Goal: Find contact information: Find contact information

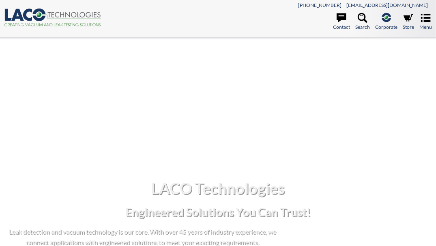
click at [425, 12] on nav "801-486-1004 info@lacotech.com Contact Search .st-0{fill:#193661;} .st-1{fill:u…" at bounding box center [271, 18] width 321 height 29
click at [425, 14] on icon at bounding box center [426, 18] width 10 height 8
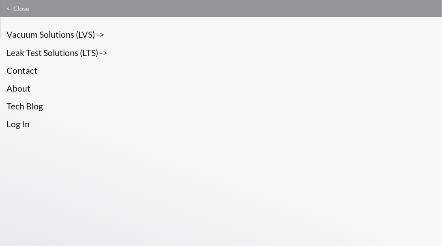
click at [6, 8] on link "<- Close" at bounding box center [221, 8] width 442 height 17
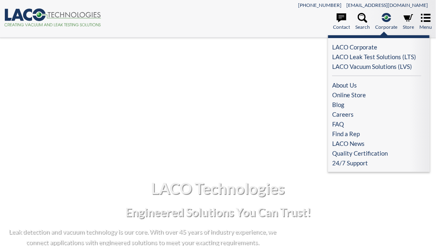
click at [391, 19] on icon ".st-0{fill:#193661;} .st-1{fill:url(#SVGID_1_a);}" at bounding box center [386, 18] width 10 height 10
click at [360, 81] on link "About Us" at bounding box center [376, 85] width 89 height 10
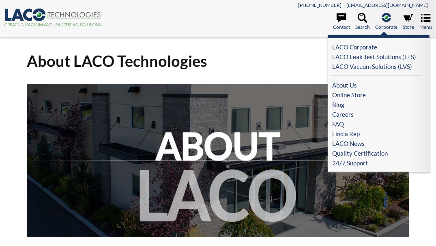
click at [357, 50] on link "LACO Corporate" at bounding box center [376, 47] width 89 height 10
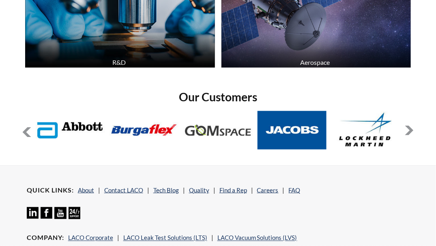
scroll to position [1297, 0]
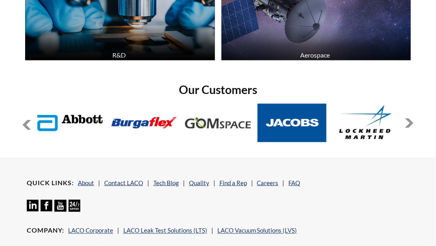
click at [409, 123] on button at bounding box center [409, 123] width 10 height 10
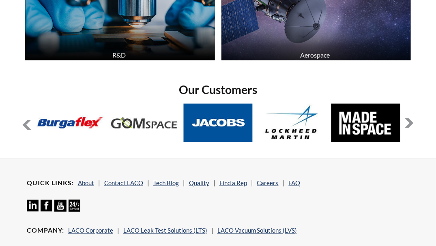
click at [409, 123] on button at bounding box center [409, 123] width 10 height 10
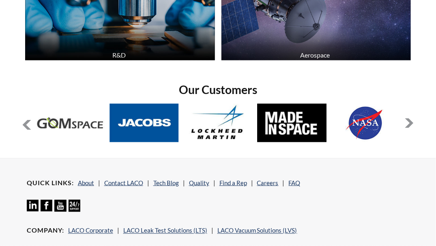
click at [409, 123] on button at bounding box center [409, 123] width 10 height 10
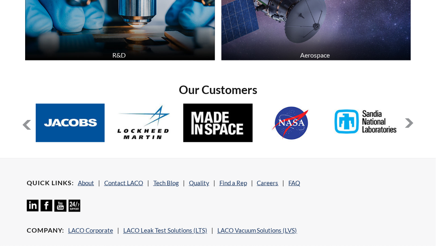
click at [409, 123] on button at bounding box center [409, 123] width 10 height 10
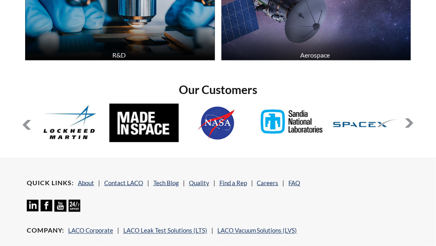
click at [409, 123] on button at bounding box center [409, 123] width 10 height 10
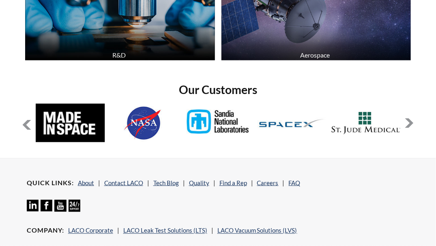
click at [409, 123] on button at bounding box center [409, 123] width 10 height 10
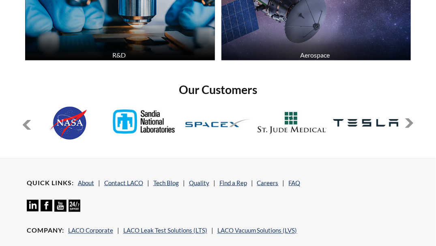
click at [409, 123] on button at bounding box center [409, 123] width 10 height 10
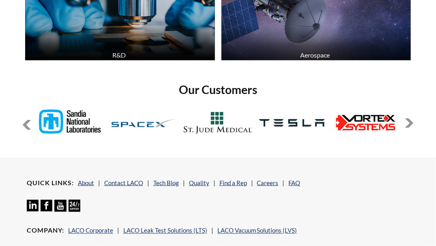
click at [409, 123] on button at bounding box center [409, 123] width 10 height 10
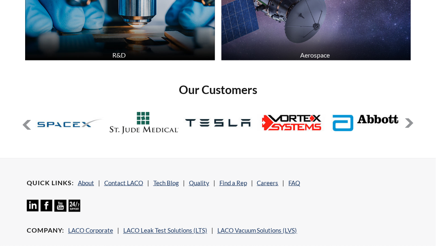
click at [409, 123] on button at bounding box center [409, 123] width 10 height 10
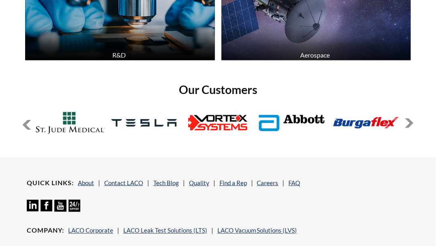
click at [409, 123] on button at bounding box center [409, 123] width 10 height 10
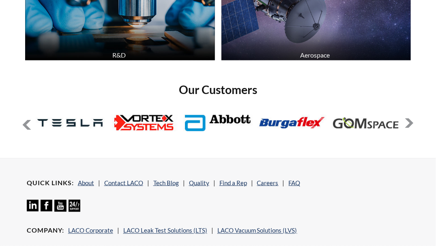
click at [409, 123] on button at bounding box center [409, 123] width 10 height 10
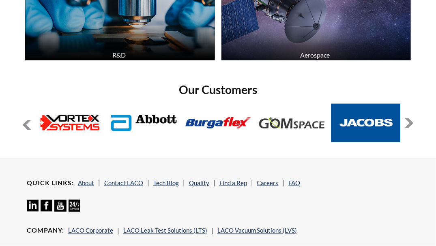
click at [409, 123] on button at bounding box center [409, 123] width 10 height 10
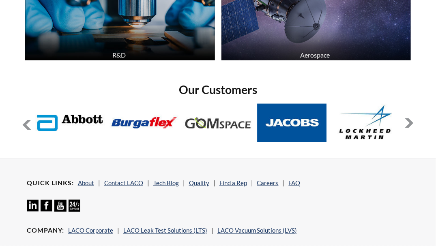
click at [409, 123] on button at bounding box center [409, 123] width 10 height 10
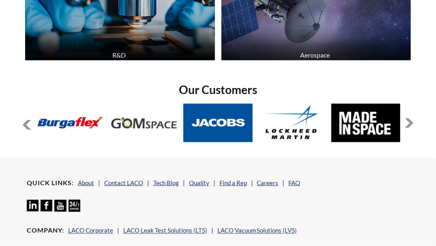
click at [409, 123] on button at bounding box center [409, 123] width 10 height 10
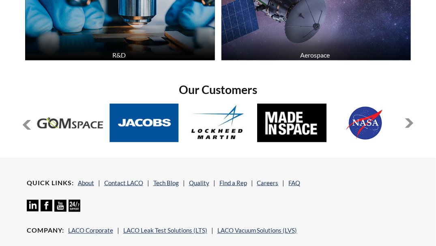
click at [409, 123] on button at bounding box center [409, 123] width 10 height 10
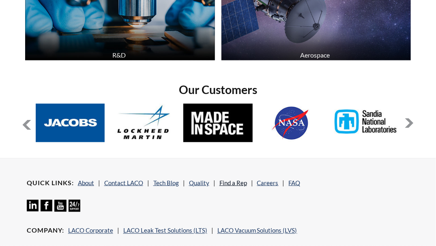
click at [226, 181] on link "Find a Rep" at bounding box center [233, 182] width 28 height 7
click at [235, 181] on link "Find a Rep" at bounding box center [233, 182] width 28 height 7
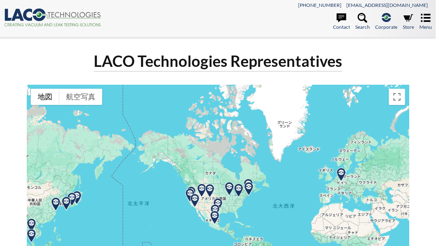
scroll to position [81, 0]
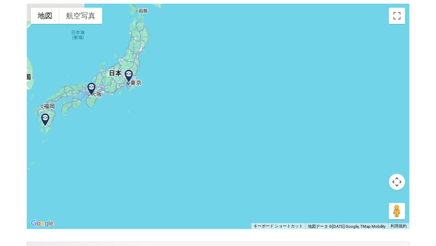
drag, startPoint x: 81, startPoint y: 90, endPoint x: 147, endPoint y: 135, distance: 80.2
click at [147, 135] on div at bounding box center [218, 116] width 383 height 225
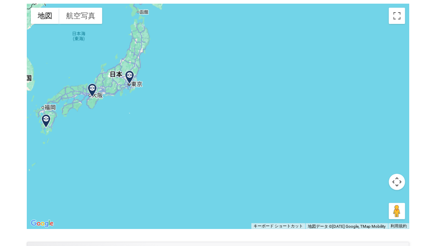
click at [131, 74] on img at bounding box center [129, 78] width 14 height 14
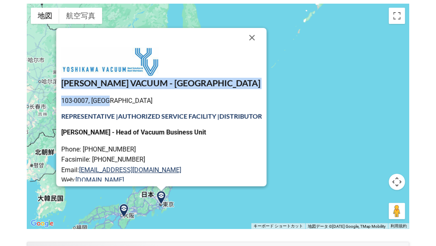
drag, startPoint x: 56, startPoint y: 80, endPoint x: 105, endPoint y: 103, distance: 53.7
click at [105, 103] on div "YOSHIKAWA VACUUM - TOKYO 103-0007, Japan REPRESENTATIVE | AUTHORIZED SERVICE FA…" at bounding box center [161, 133] width 201 height 172
copy div "YOSHIKAWA VACUUM - TOKYO 103-0007, Japan"
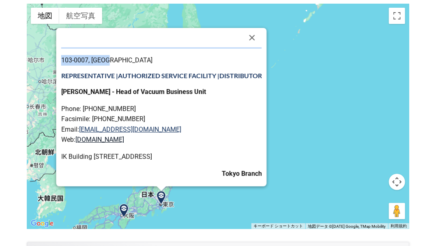
click at [104, 142] on link "www.ys-vacuum.com" at bounding box center [99, 140] width 49 height 8
click at [259, 34] on button "閉じる" at bounding box center [251, 37] width 19 height 19
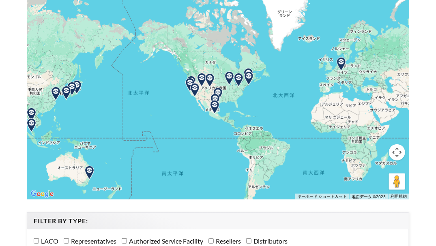
scroll to position [122, 0]
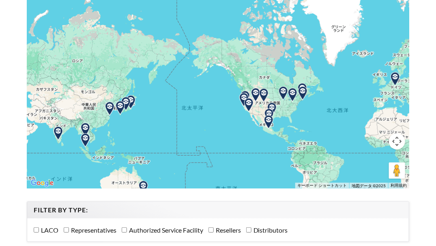
drag, startPoint x: 161, startPoint y: 125, endPoint x: 216, endPoint y: 152, distance: 61.5
click at [216, 152] on div at bounding box center [218, 75] width 383 height 225
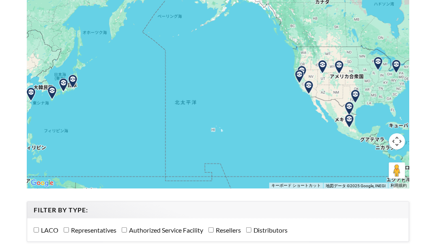
drag, startPoint x: 210, startPoint y: 126, endPoint x: 233, endPoint y: 144, distance: 29.3
click at [233, 144] on div at bounding box center [218, 75] width 383 height 225
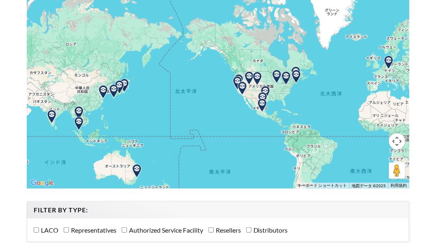
drag, startPoint x: 120, startPoint y: 117, endPoint x: 148, endPoint y: 106, distance: 29.8
click at [148, 106] on div at bounding box center [218, 75] width 383 height 225
